Goal: Find specific page/section: Find specific page/section

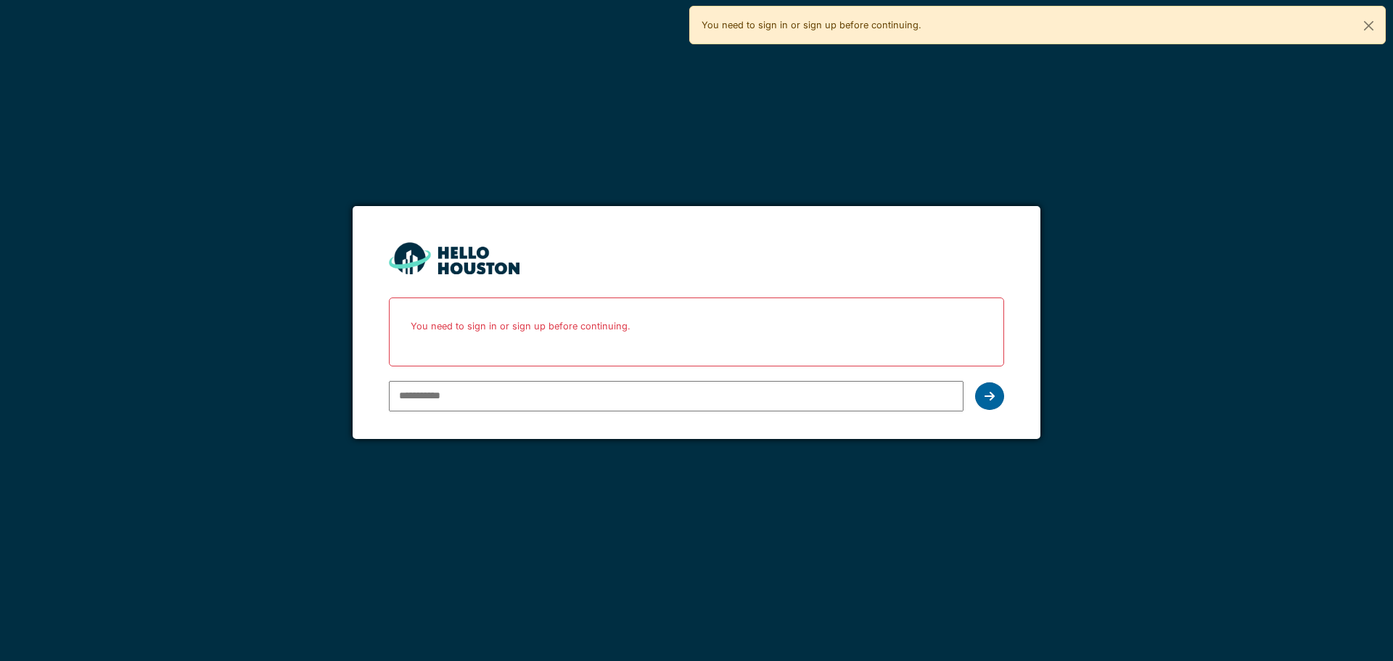
type input "**********"
click at [982, 395] on div at bounding box center [989, 396] width 29 height 28
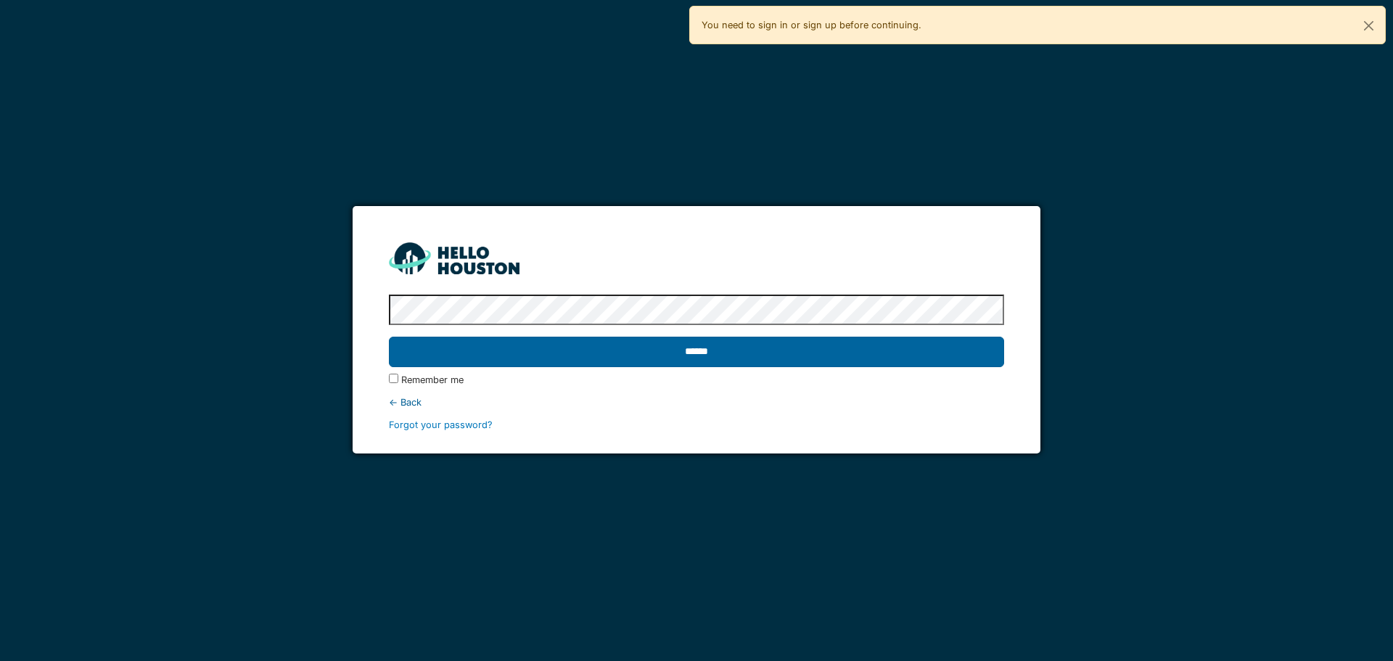
click at [884, 356] on input "******" at bounding box center [696, 352] width 615 height 30
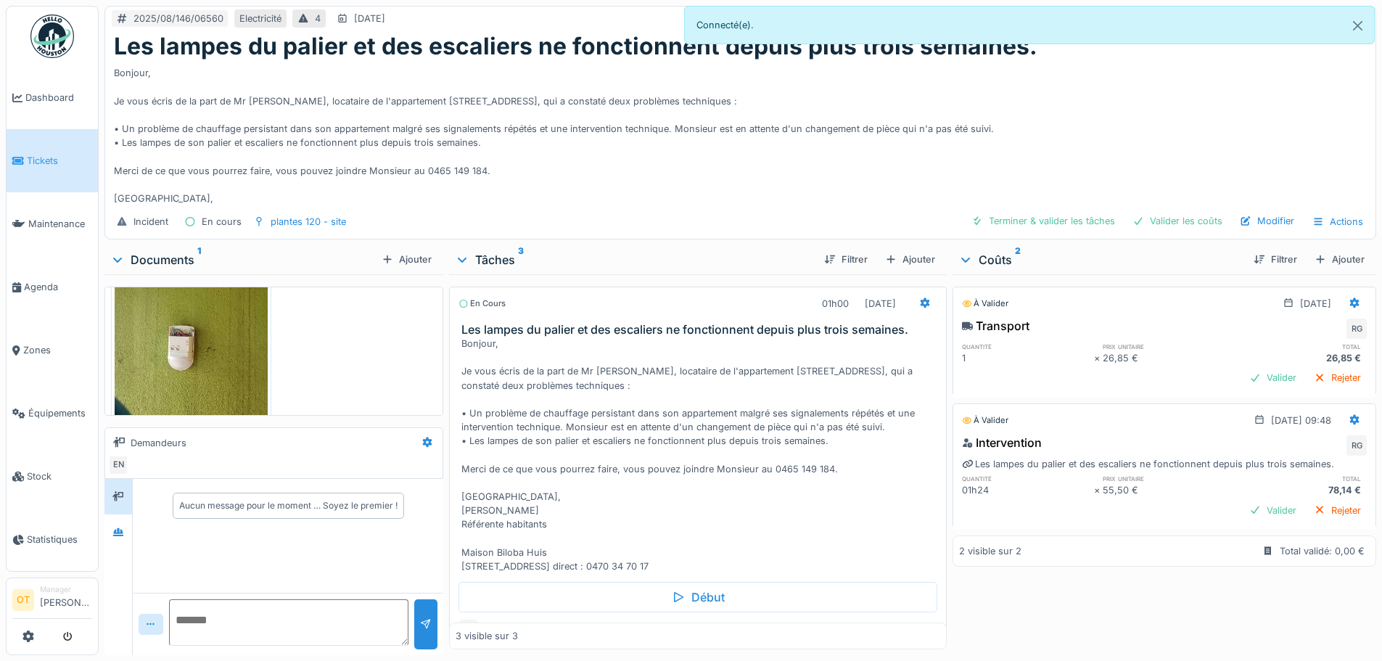
scroll to position [73, 0]
click at [179, 334] on img at bounding box center [191, 332] width 153 height 204
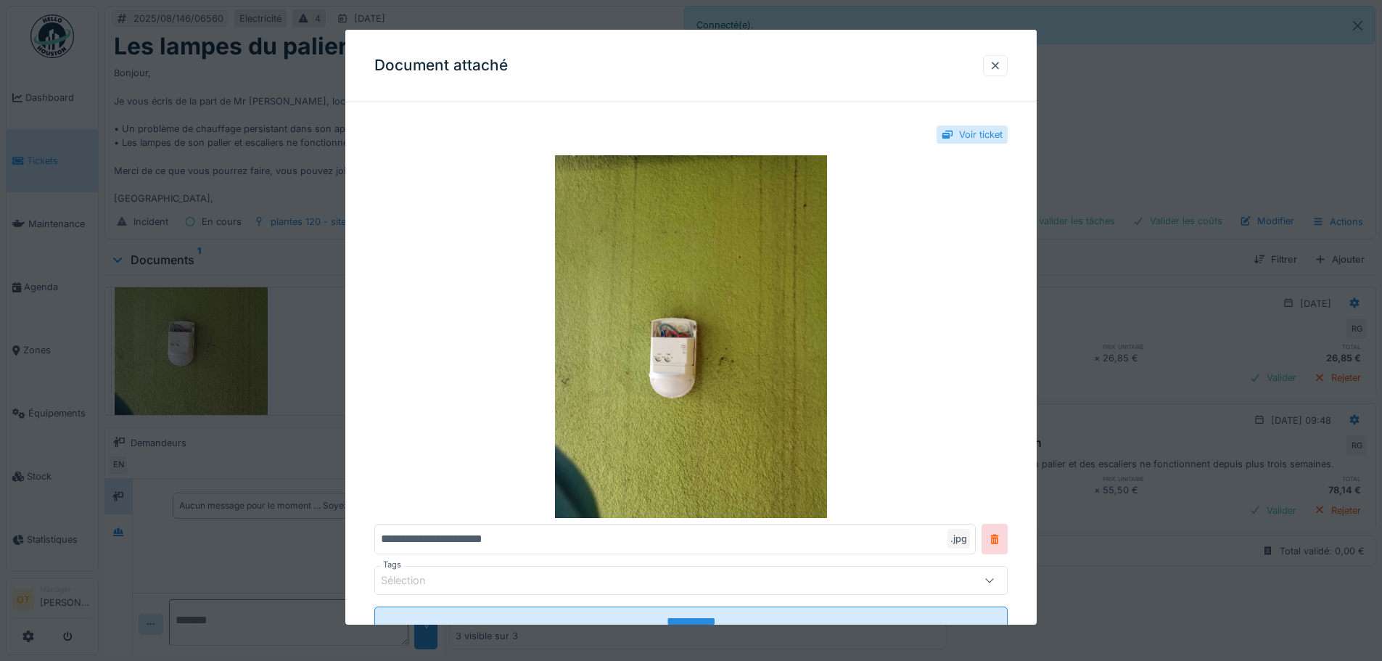
click at [179, 334] on div at bounding box center [691, 330] width 1382 height 661
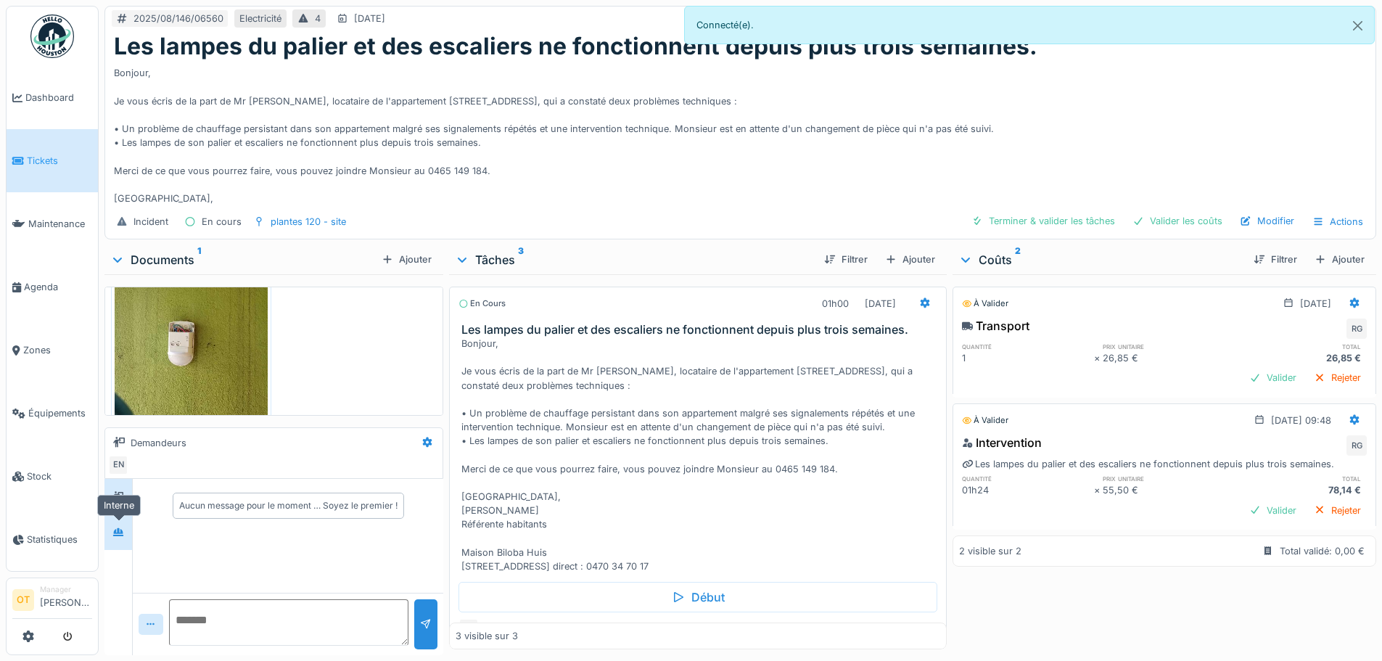
click at [124, 532] on icon at bounding box center [118, 531] width 12 height 9
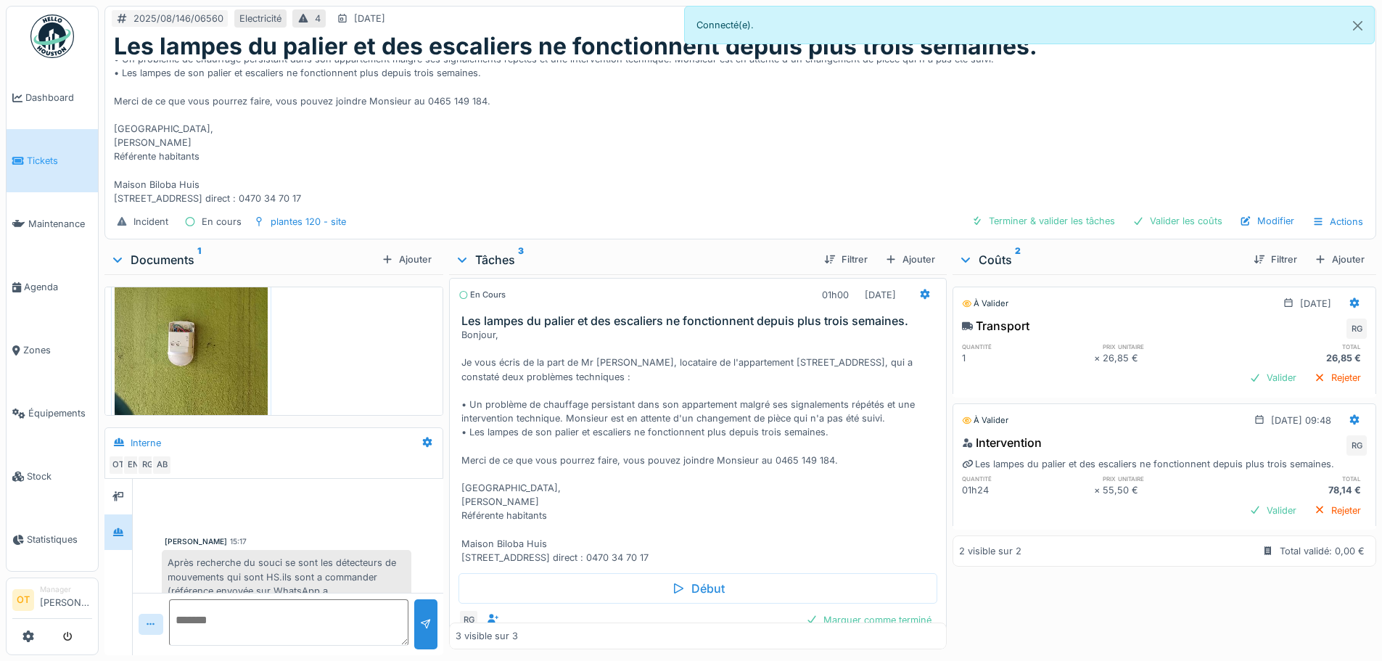
scroll to position [0, 0]
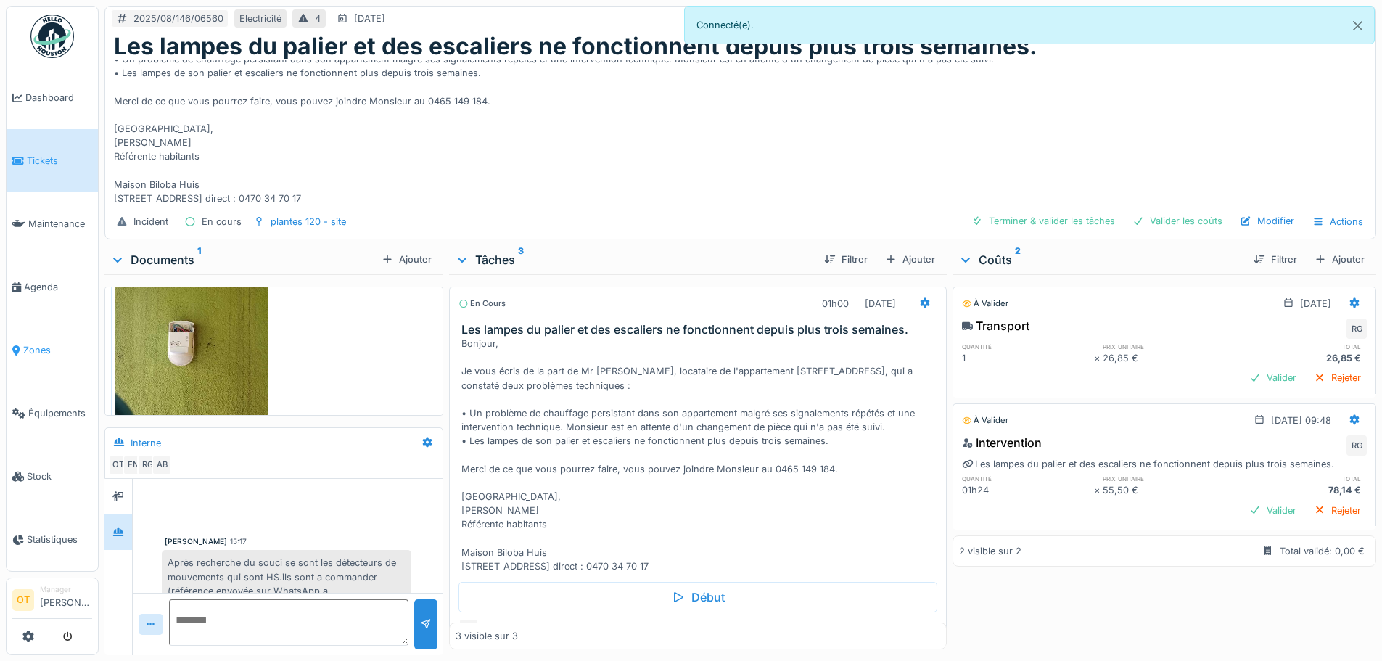
click at [48, 331] on link "Zones" at bounding box center [52, 350] width 91 height 63
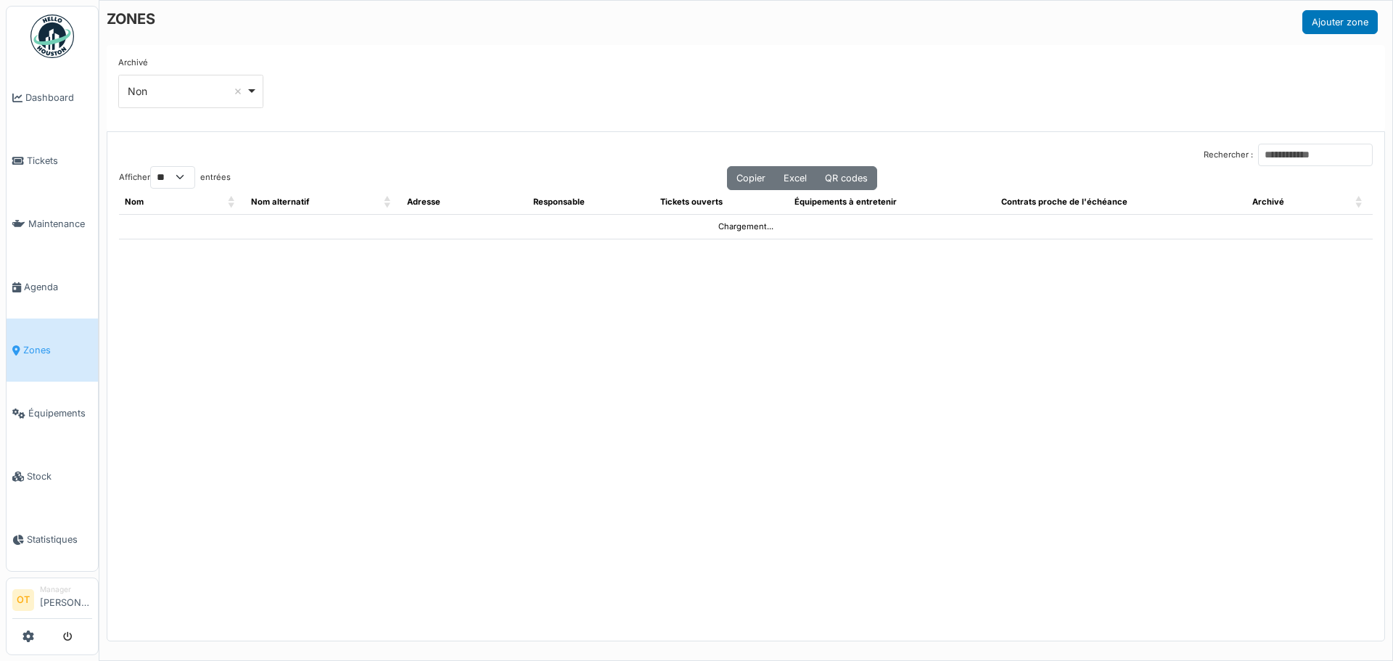
select select "**"
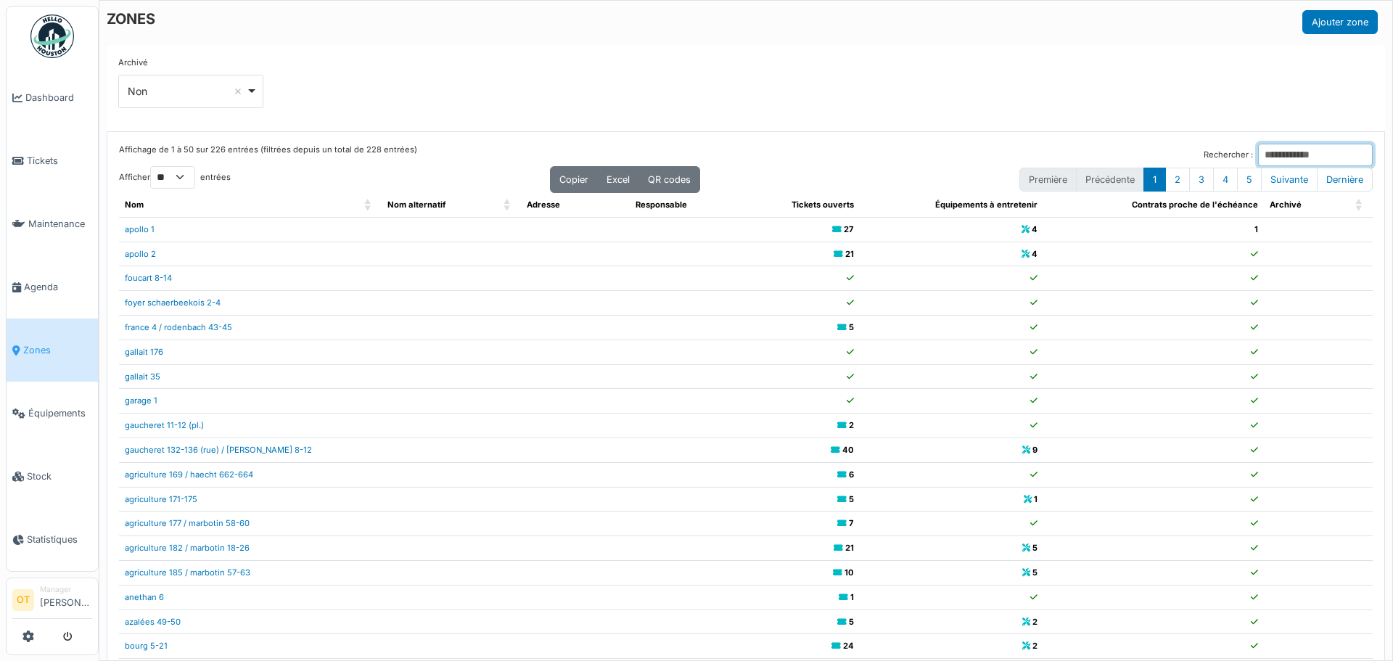
click at [1258, 144] on input "Rechercher :" at bounding box center [1315, 155] width 115 height 22
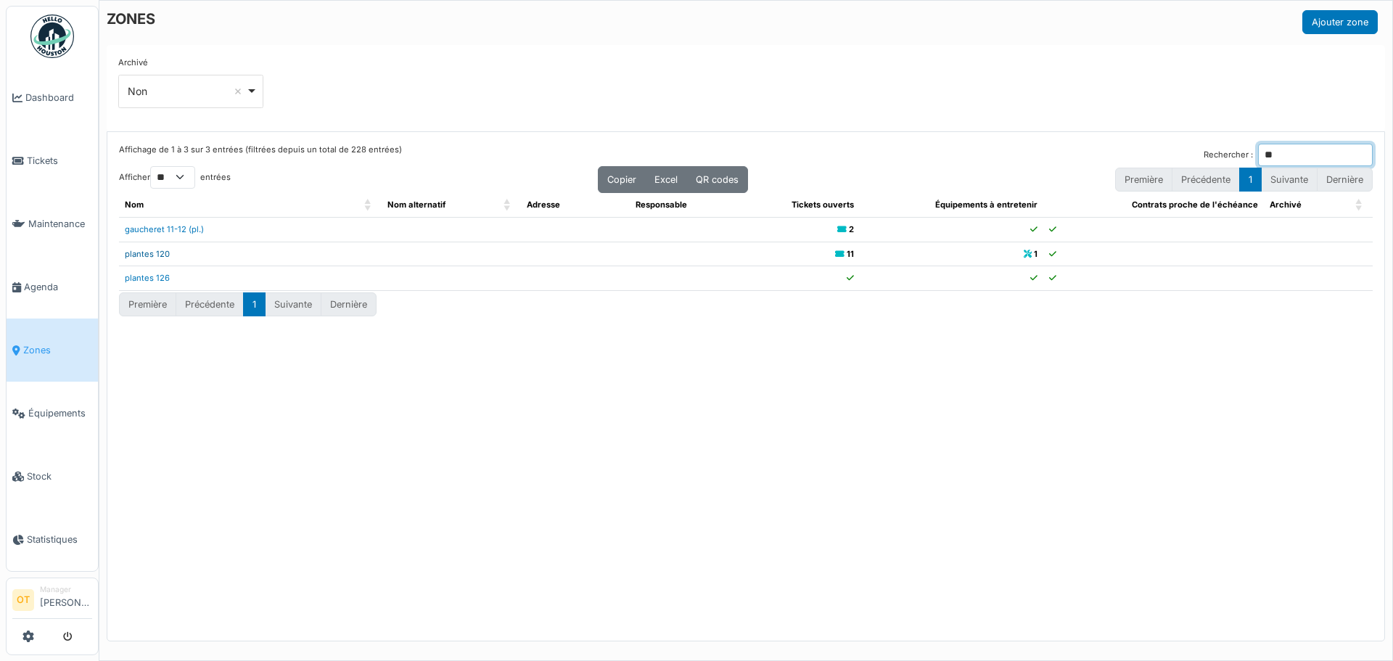
type input "**"
click at [141, 255] on link "plantes 120" at bounding box center [147, 254] width 45 height 10
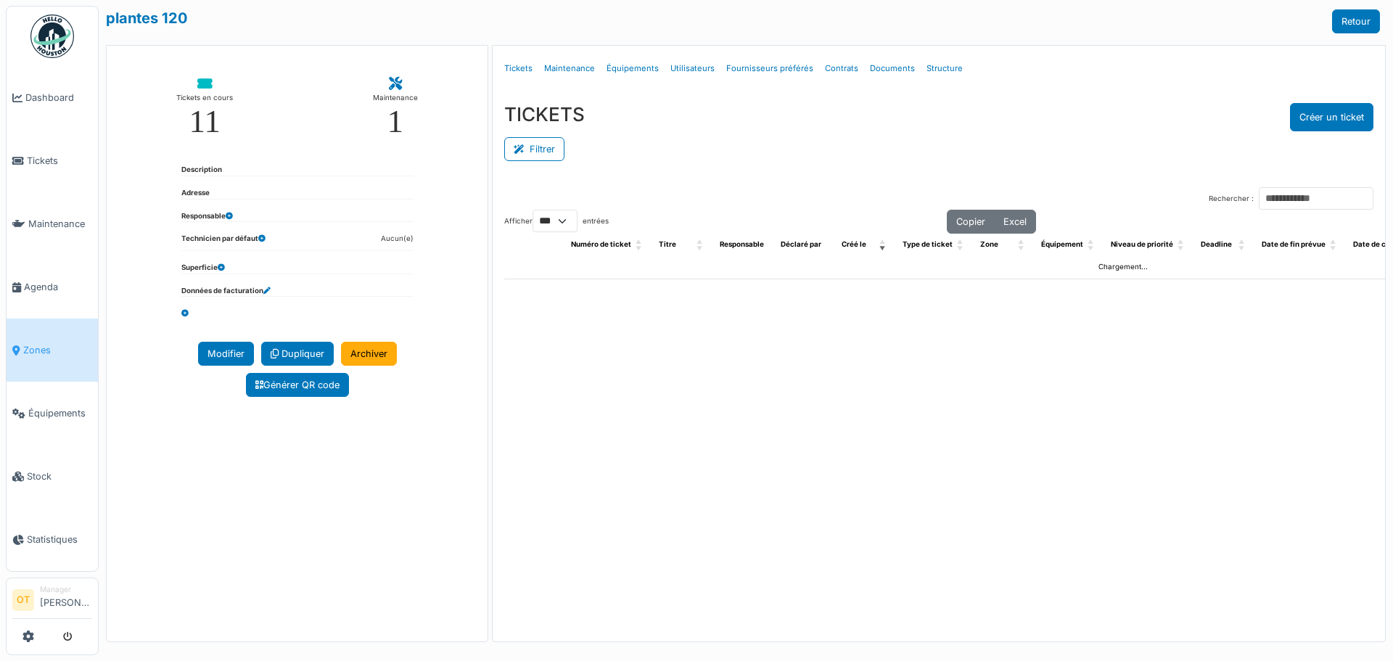
select select "***"
click at [924, 52] on link "Structure" at bounding box center [945, 69] width 48 height 34
click at [953, 73] on link "Structure" at bounding box center [945, 69] width 48 height 34
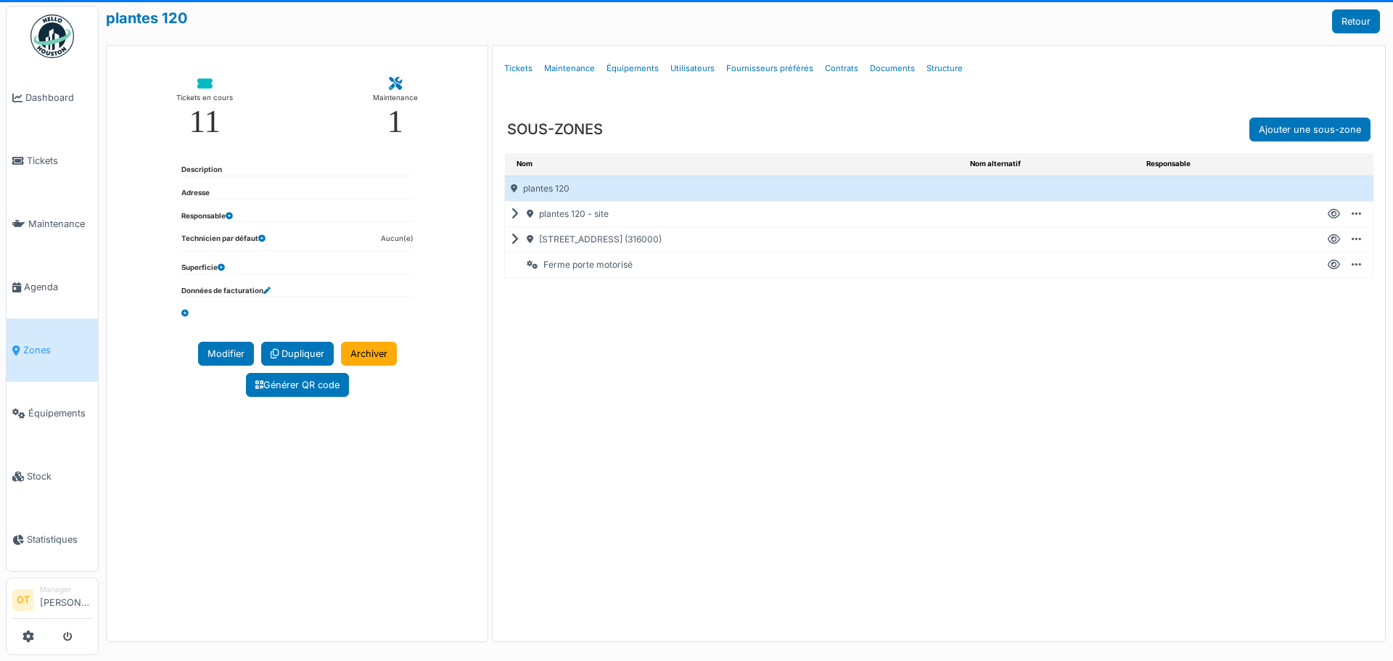
click at [514, 215] on icon at bounding box center [518, 214] width 14 height 1
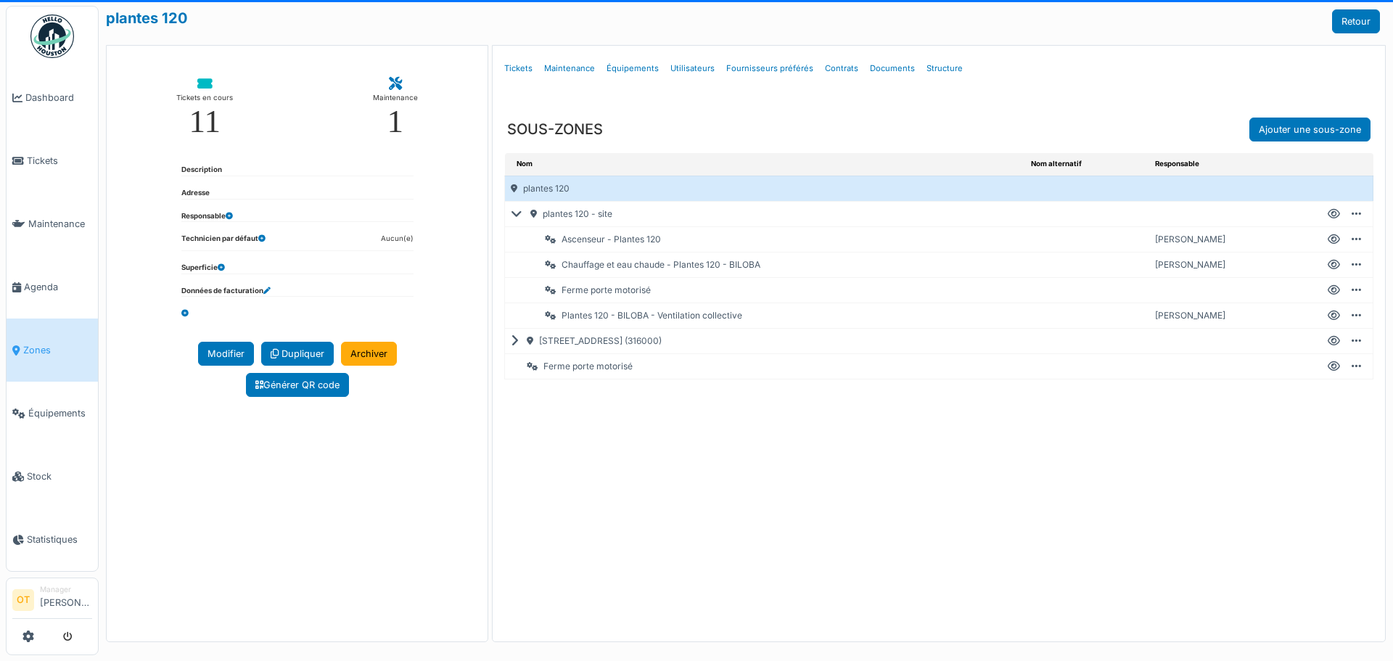
click at [519, 214] on icon at bounding box center [519, 214] width 17 height 1
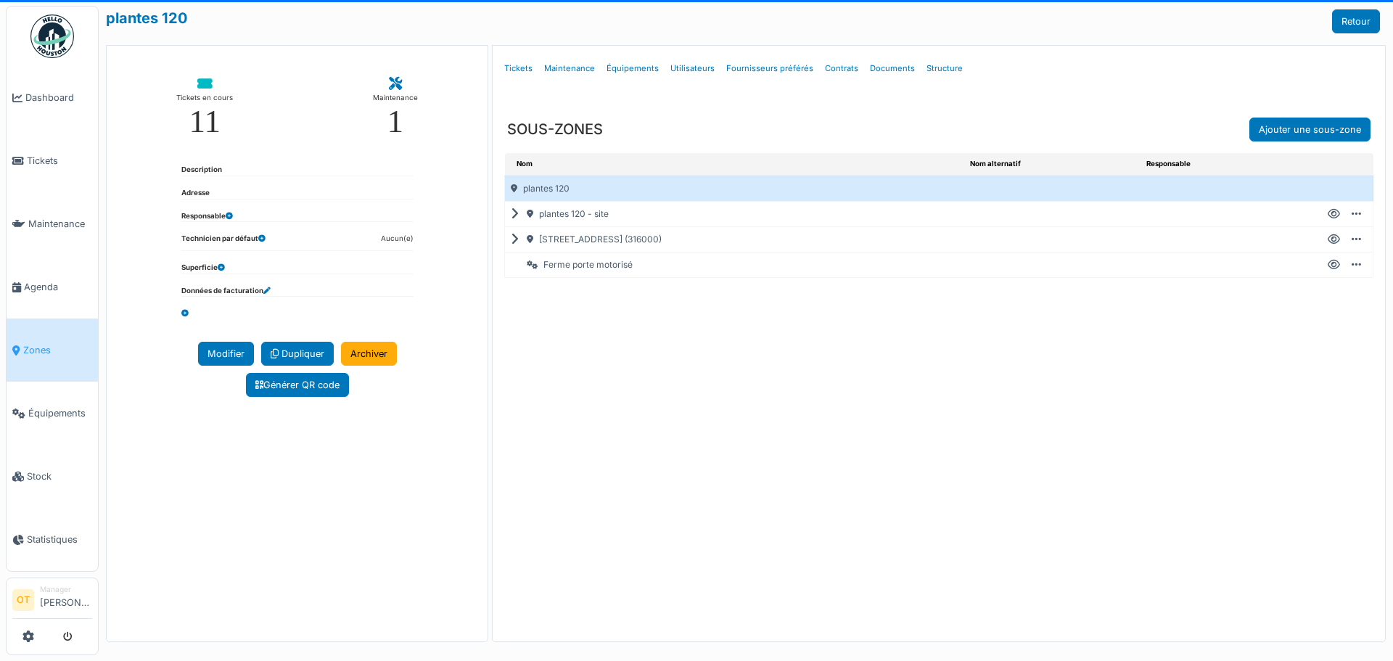
click at [514, 239] on icon at bounding box center [518, 239] width 14 height 1
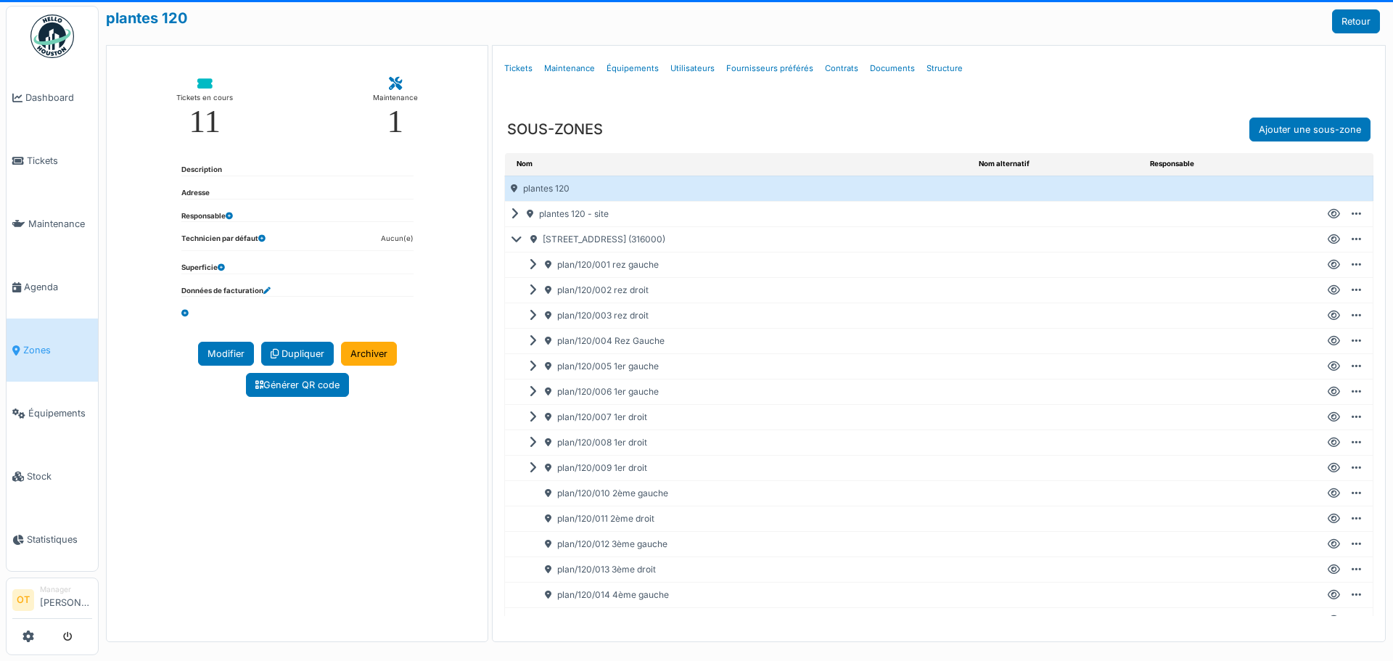
click at [1328, 392] on icon at bounding box center [1334, 392] width 12 height 1
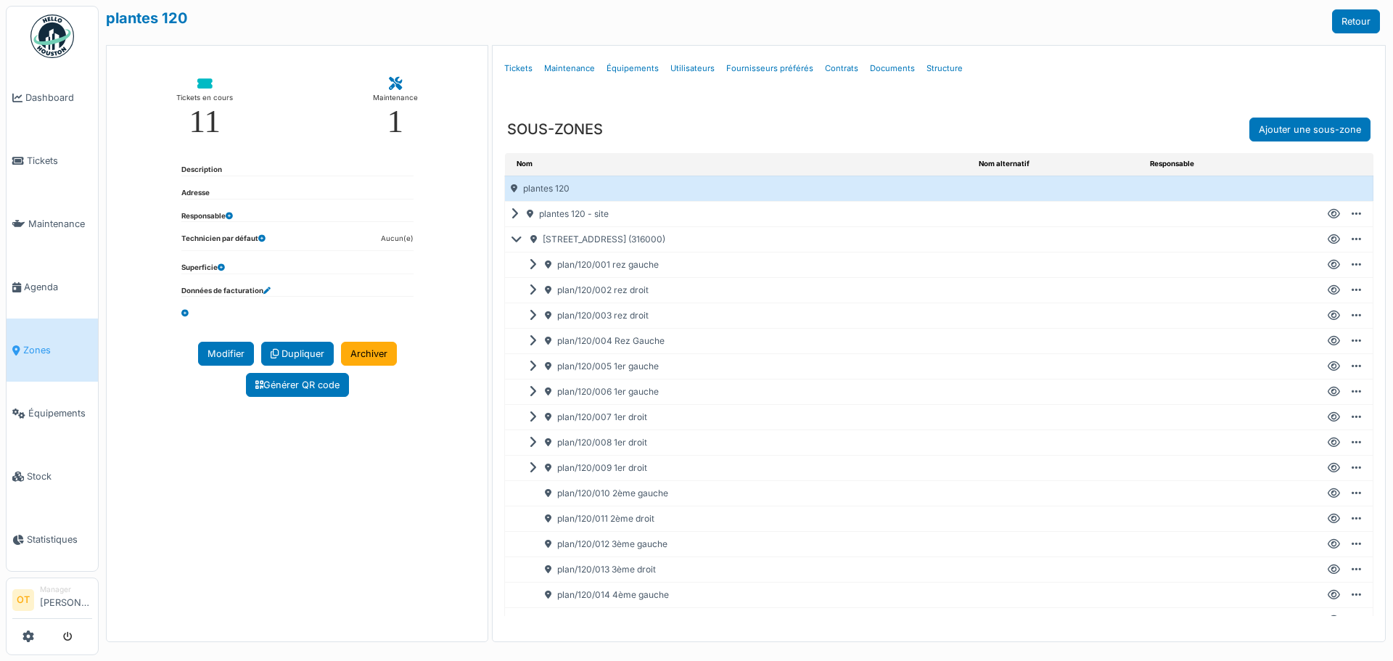
select select "***"
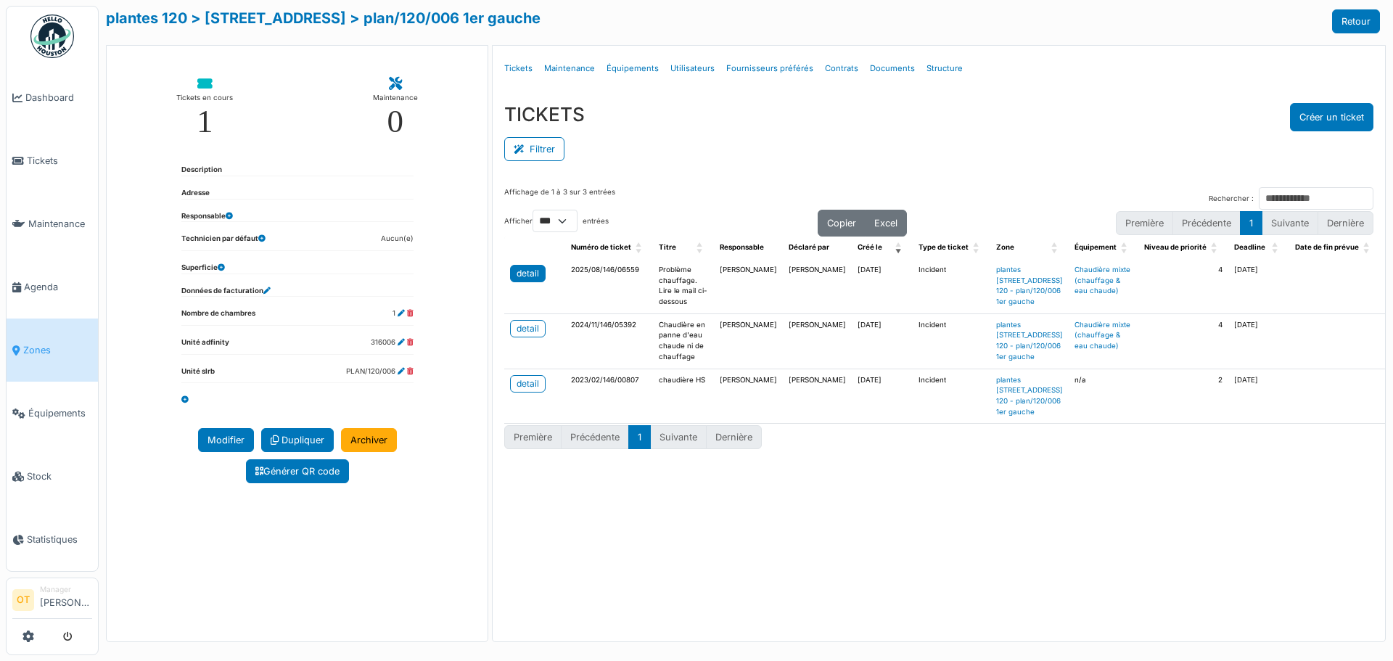
click at [528, 270] on div "detail" at bounding box center [528, 273] width 22 height 13
click at [537, 335] on div "detail" at bounding box center [528, 328] width 22 height 13
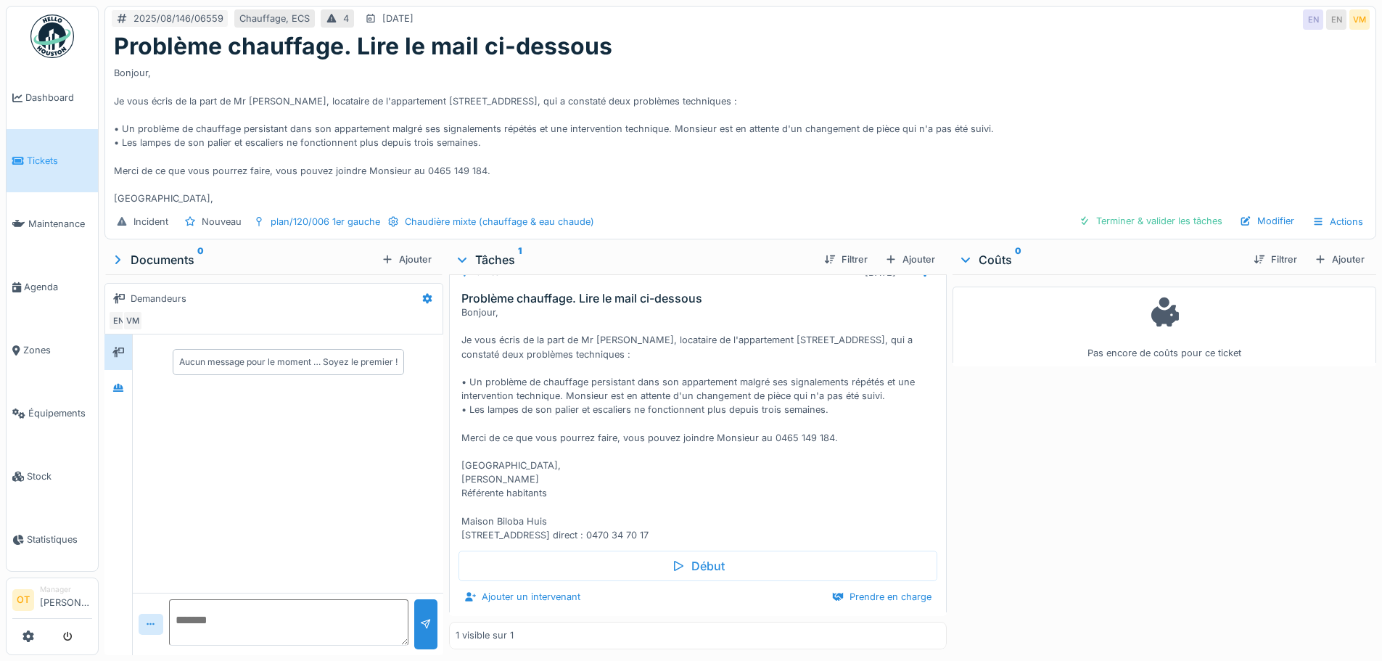
scroll to position [59, 0]
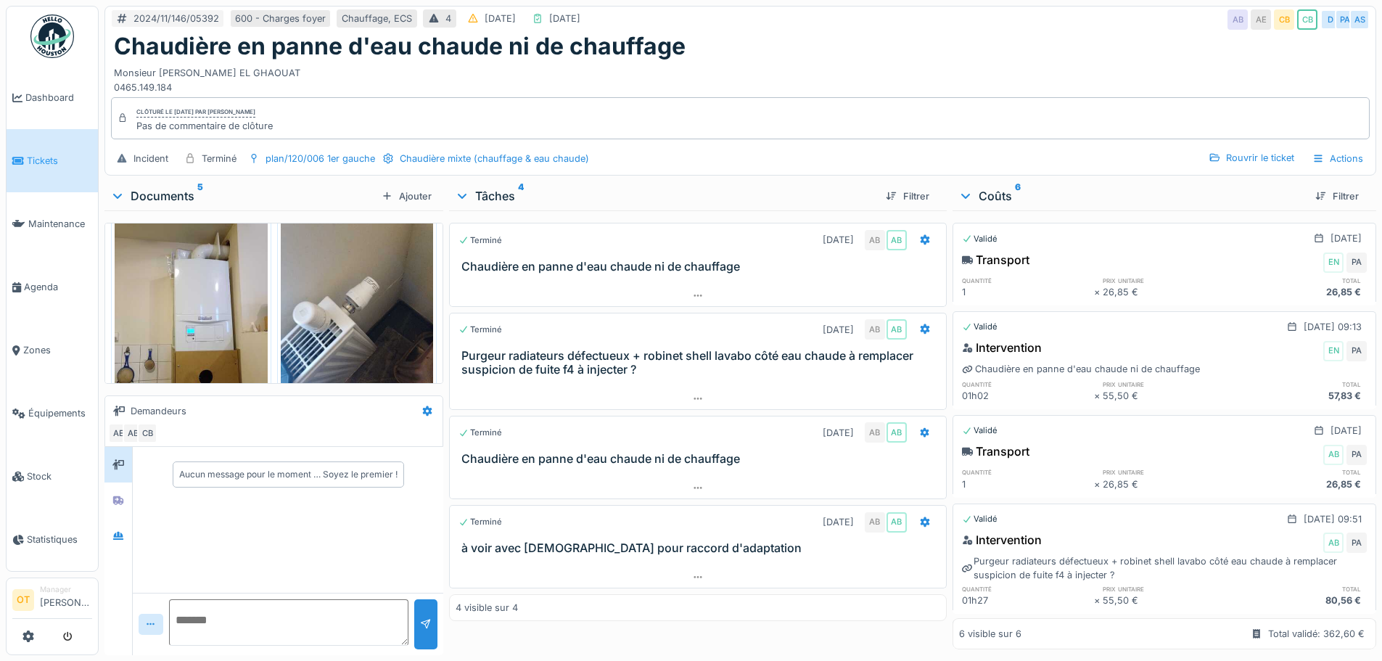
scroll to position [218, 0]
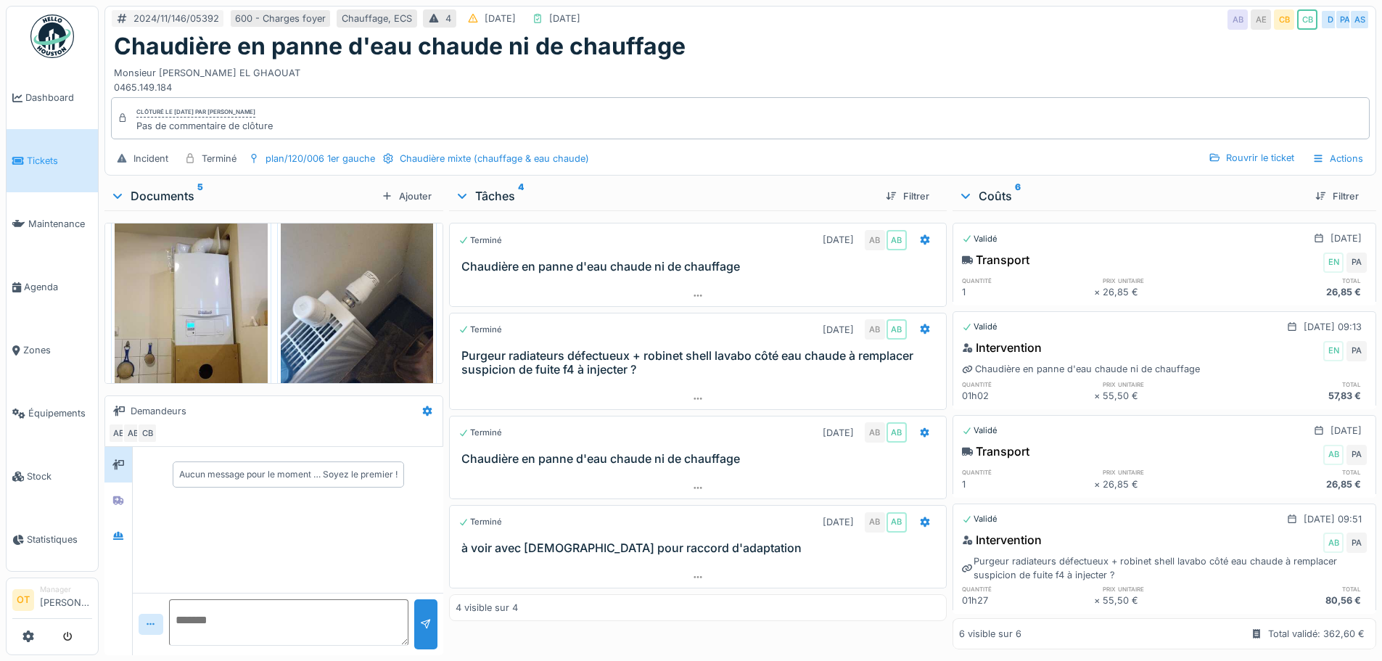
click at [136, 281] on img at bounding box center [191, 308] width 153 height 204
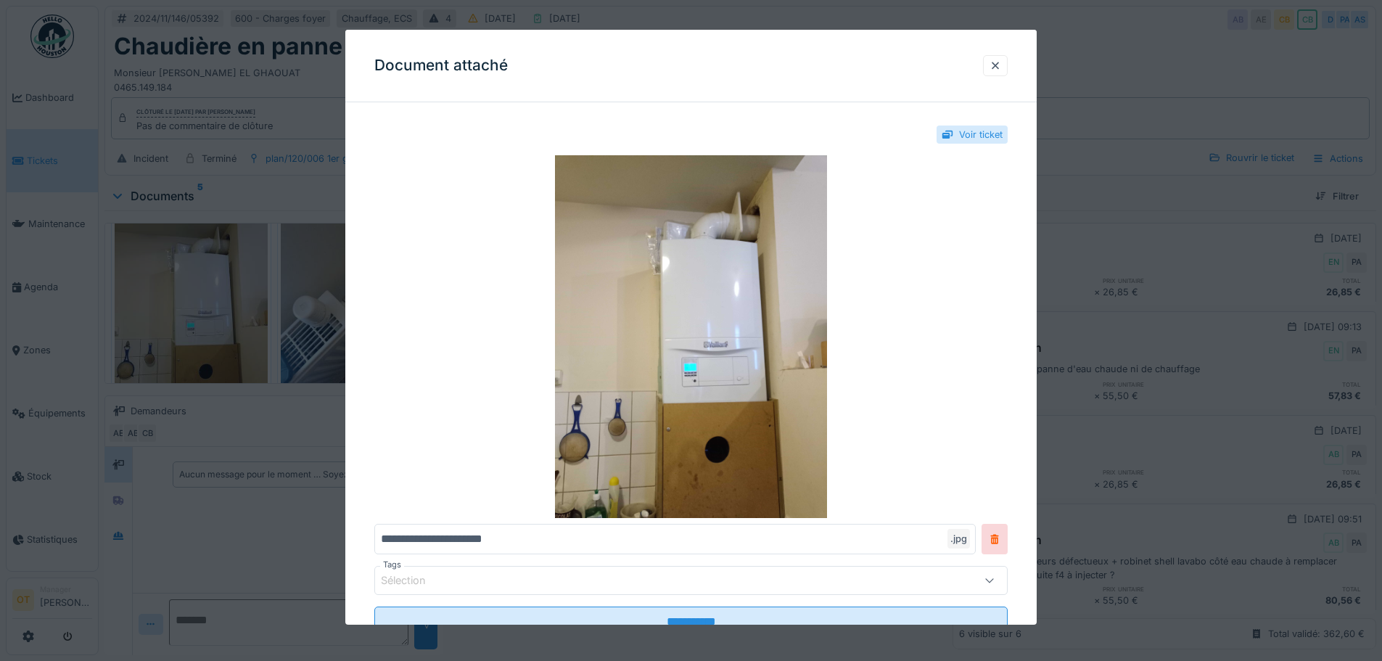
click at [274, 430] on div at bounding box center [691, 330] width 1382 height 661
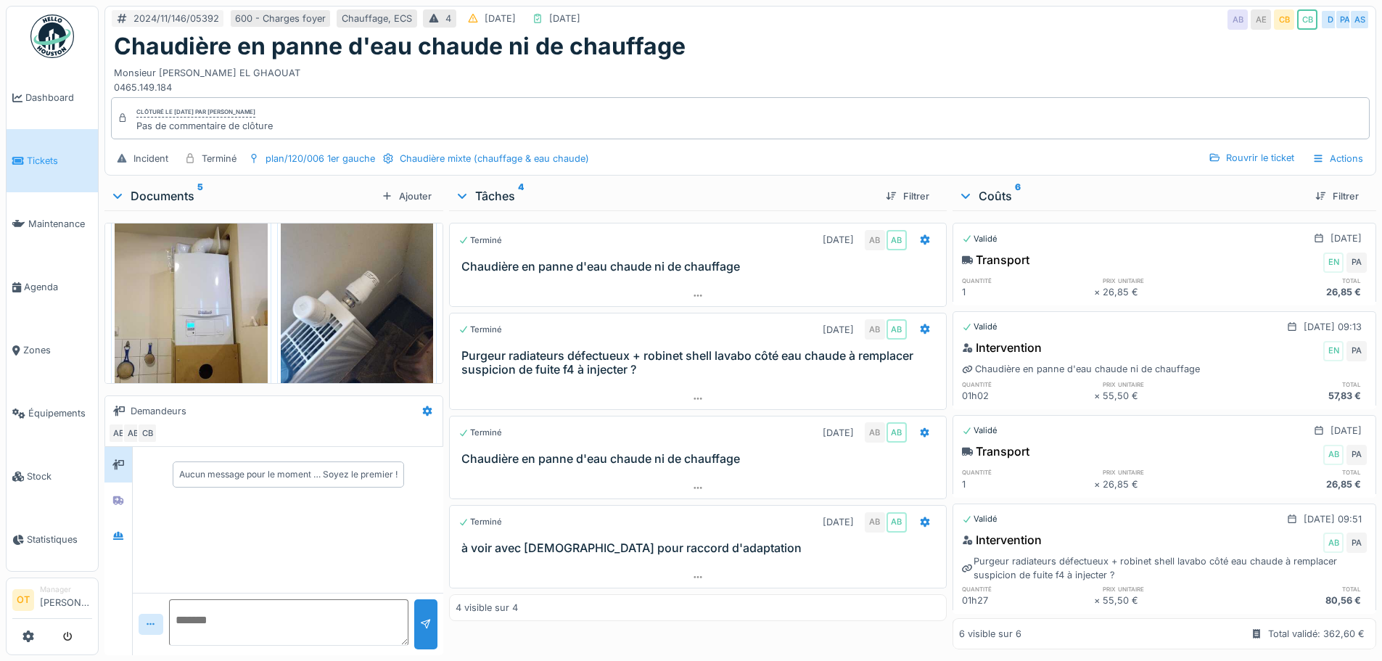
scroll to position [11, 0]
click at [120, 499] on div at bounding box center [118, 500] width 22 height 24
click at [118, 532] on icon at bounding box center [118, 536] width 10 height 8
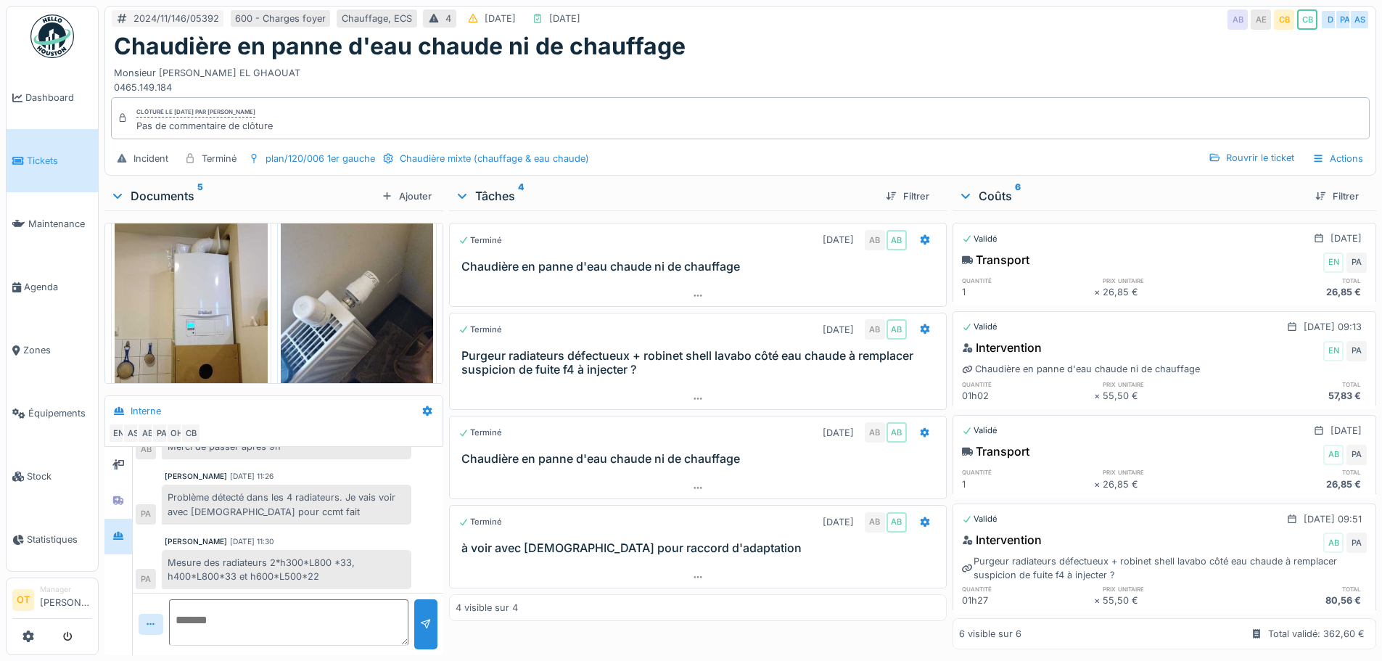
scroll to position [78, 0]
